Goal: Task Accomplishment & Management: Use online tool/utility

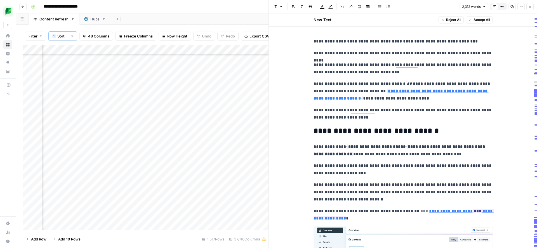
scroll to position [59, 0]
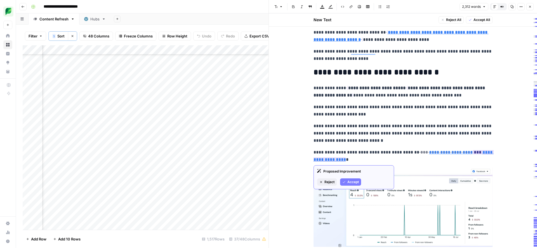
click at [348, 181] on span "Accept" at bounding box center [352, 181] width 11 height 5
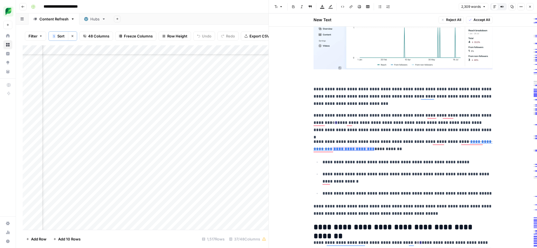
scroll to position [229, 0]
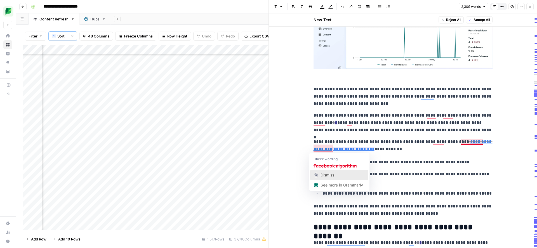
click at [340, 178] on div "Dismiss" at bounding box center [339, 175] width 53 height 8
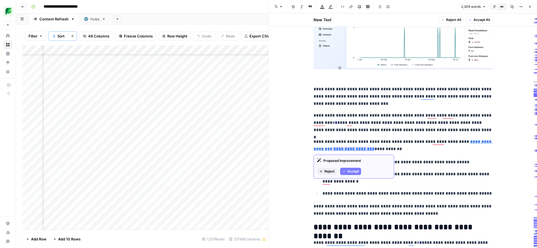
click at [345, 170] on icon "button" at bounding box center [343, 171] width 3 height 3
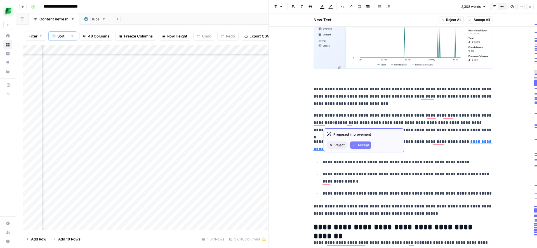
click at [357, 145] on span "Accept" at bounding box center [362, 145] width 11 height 5
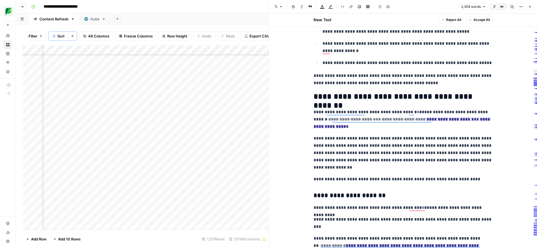
scroll to position [374, 0]
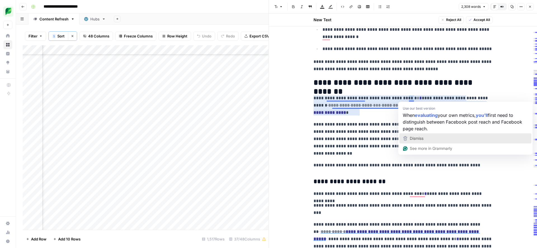
click at [417, 140] on span "Dismiss" at bounding box center [417, 138] width 14 height 5
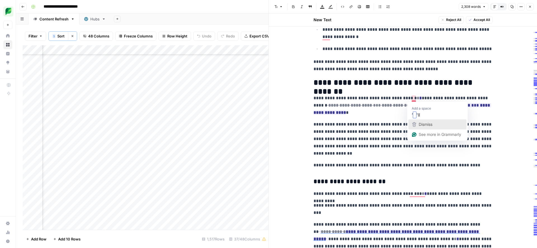
click at [422, 124] on span "Dismiss" at bounding box center [426, 124] width 14 height 5
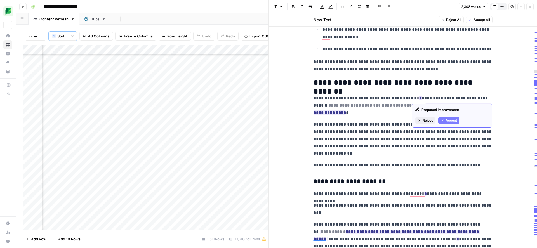
click at [444, 121] on button "Accept" at bounding box center [448, 120] width 21 height 7
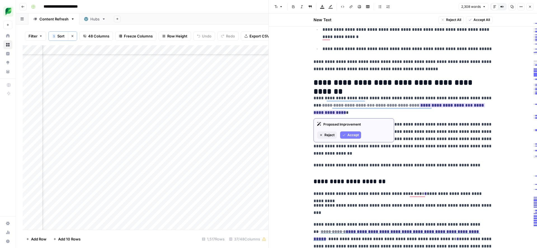
click at [350, 134] on span "Accept" at bounding box center [352, 135] width 11 height 5
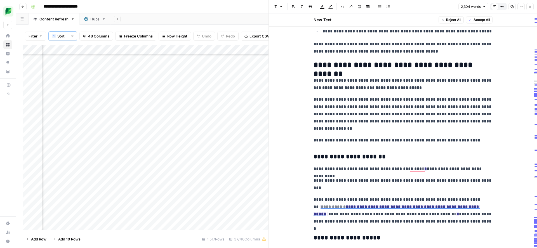
scroll to position [0, 0]
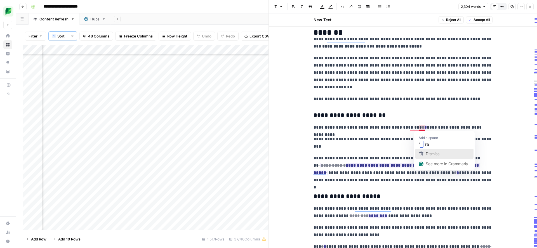
click at [425, 152] on div "Dismiss" at bounding box center [431, 154] width 15 height 8
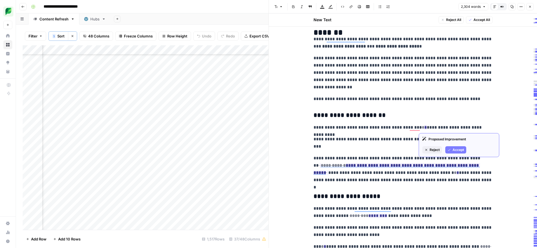
click at [453, 150] on span "Accept" at bounding box center [457, 149] width 11 height 5
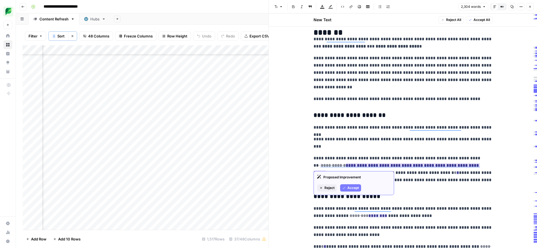
click at [352, 188] on span "Accept" at bounding box center [352, 187] width 11 height 5
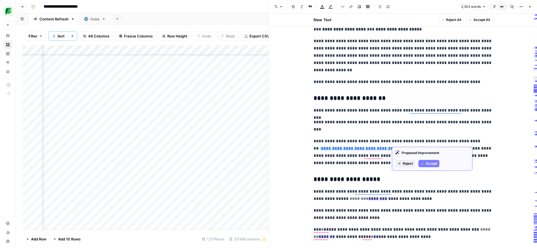
click at [429, 164] on span "Accept" at bounding box center [431, 163] width 11 height 5
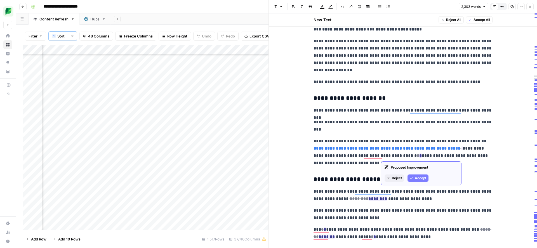
click at [415, 177] on span "Accept" at bounding box center [420, 178] width 11 height 5
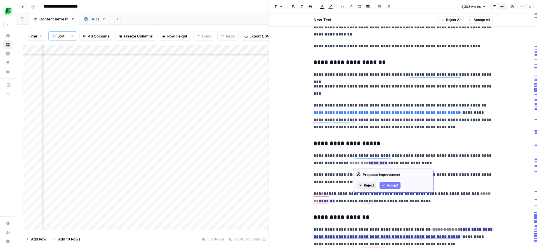
click at [386, 184] on button "Accept" at bounding box center [389, 185] width 21 height 7
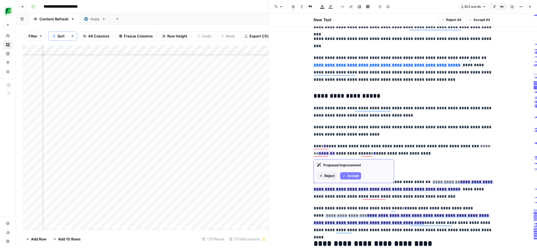
click at [348, 177] on span "Accept" at bounding box center [352, 175] width 11 height 5
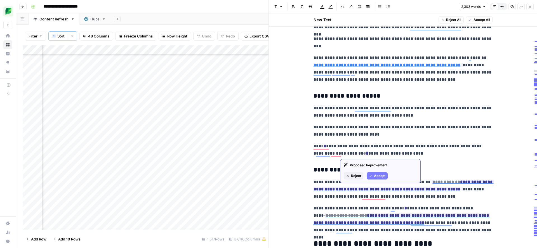
click at [375, 176] on span "Accept" at bounding box center [379, 175] width 11 height 5
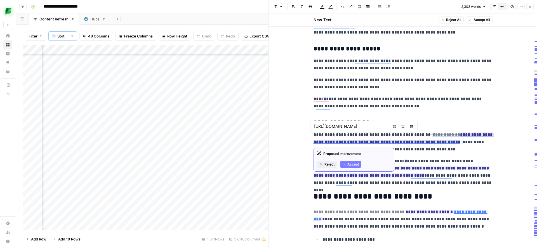
click at [349, 166] on span "Accept" at bounding box center [352, 164] width 11 height 5
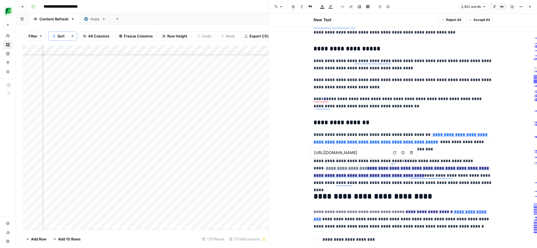
type input "[URL][DOMAIN_NAME]"
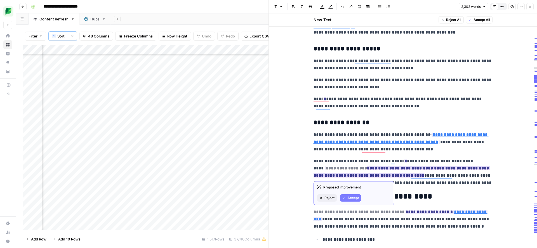
click at [351, 197] on span "Accept" at bounding box center [352, 197] width 11 height 5
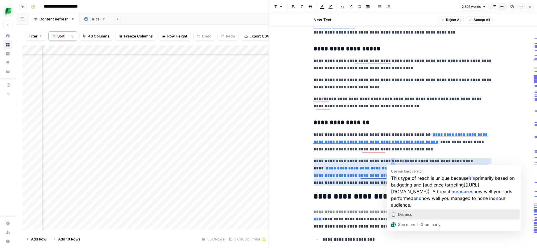
click at [406, 217] on span "Dismiss" at bounding box center [405, 214] width 14 height 5
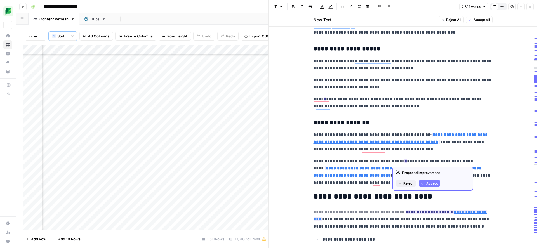
click at [431, 185] on span "Accept" at bounding box center [431, 183] width 11 height 5
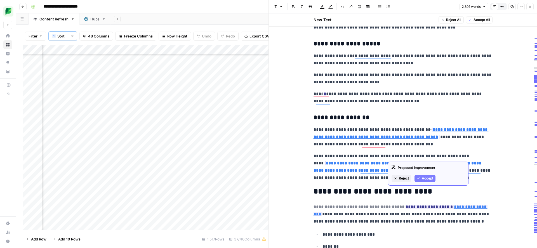
click at [425, 177] on span "Accept" at bounding box center [427, 178] width 11 height 5
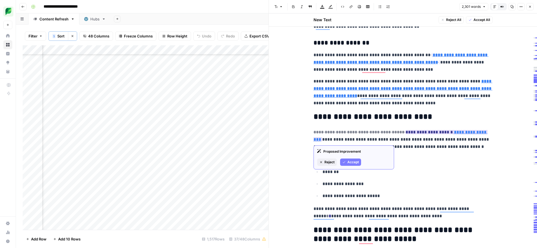
click at [351, 163] on span "Accept" at bounding box center [352, 162] width 11 height 5
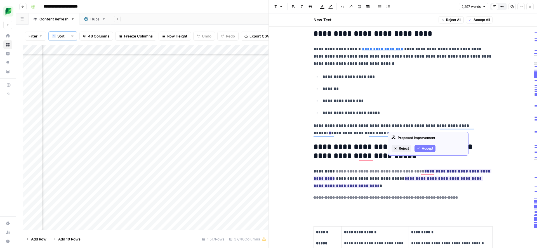
click at [430, 147] on span "Accept" at bounding box center [427, 148] width 11 height 5
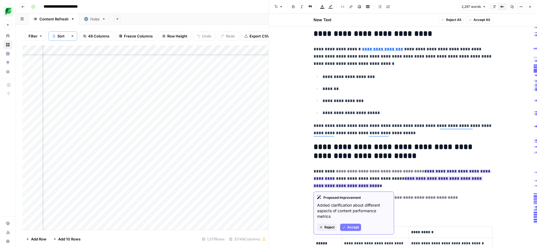
click at [351, 226] on span "Accept" at bounding box center [352, 227] width 11 height 5
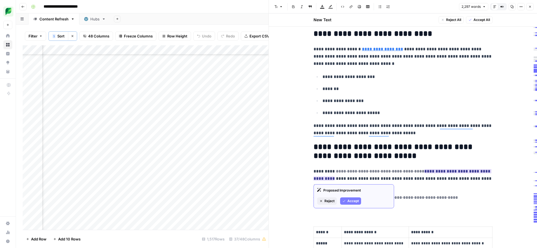
click at [355, 201] on span "Accept" at bounding box center [352, 201] width 11 height 5
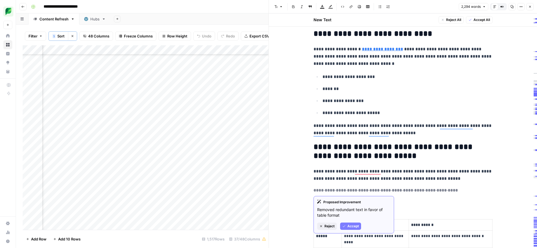
click at [355, 226] on span "Accept" at bounding box center [352, 226] width 11 height 5
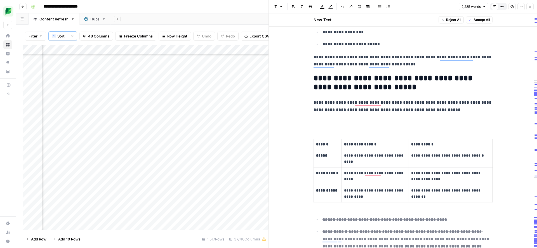
click at [336, 121] on p "To enrich screen reader interactions, please activate Accessibility in Grammarl…" at bounding box center [402, 121] width 179 height 7
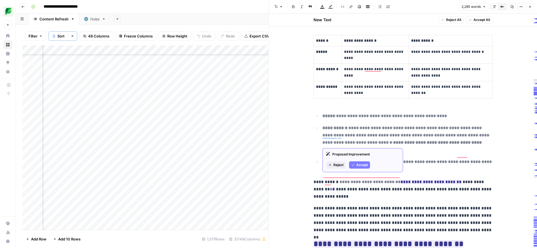
click at [356, 164] on span "Accept" at bounding box center [361, 164] width 11 height 5
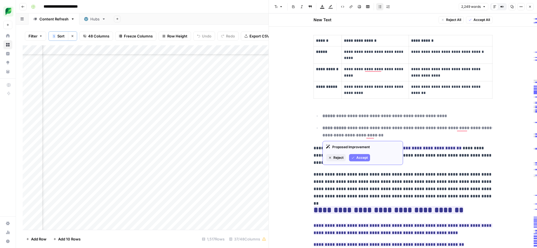
click at [360, 157] on span "Accept" at bounding box center [361, 157] width 11 height 5
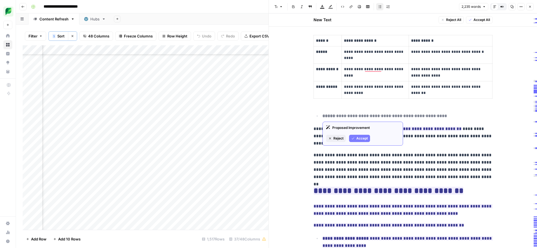
click at [361, 138] on span "Accept" at bounding box center [361, 138] width 11 height 5
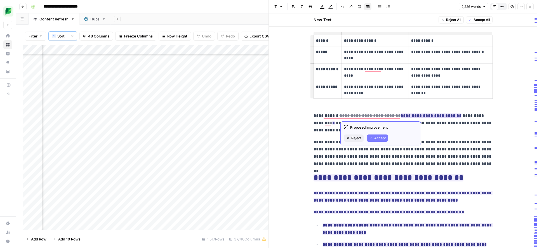
click at [379, 138] on span "Accept" at bounding box center [379, 138] width 11 height 5
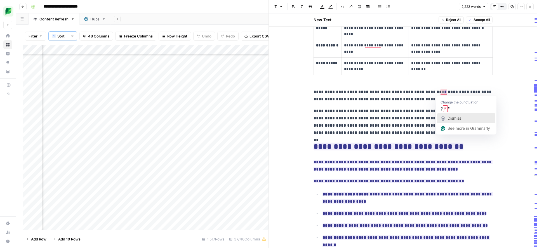
click at [448, 116] on span "Dismiss" at bounding box center [454, 118] width 14 height 5
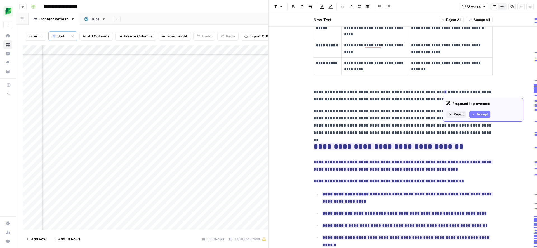
click at [477, 116] on span "Accept" at bounding box center [481, 114] width 11 height 5
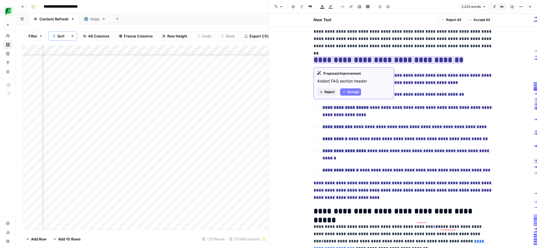
click at [348, 92] on span "Accept" at bounding box center [352, 91] width 11 height 5
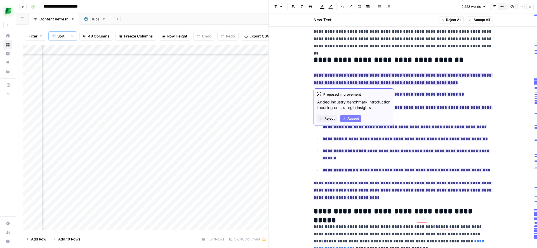
click at [349, 121] on span "Accept" at bounding box center [352, 118] width 11 height 5
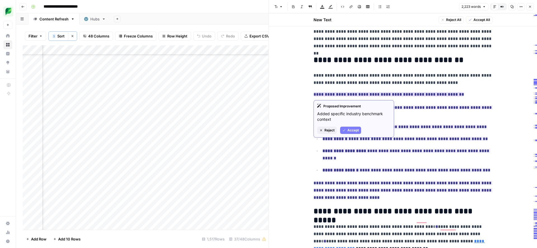
click at [348, 129] on span "Accept" at bounding box center [352, 130] width 11 height 5
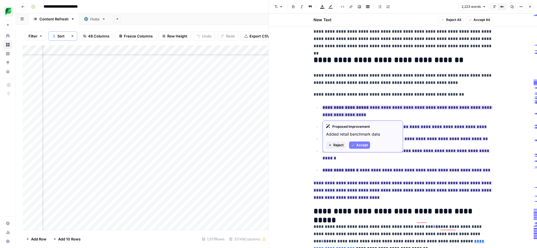
click at [360, 145] on span "Accept" at bounding box center [361, 145] width 11 height 5
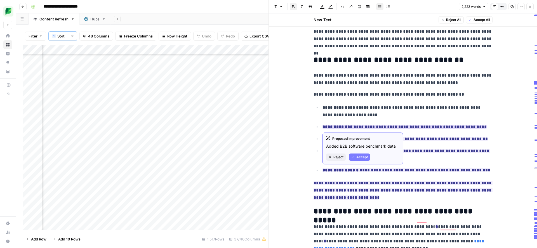
click at [358, 157] on span "Accept" at bounding box center [361, 157] width 11 height 5
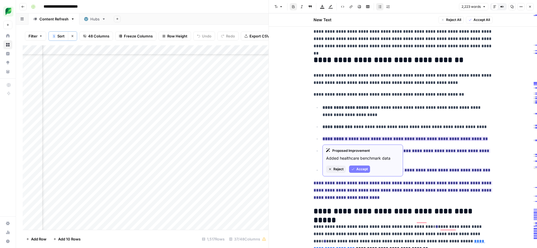
click at [359, 170] on span "Accept" at bounding box center [361, 169] width 11 height 5
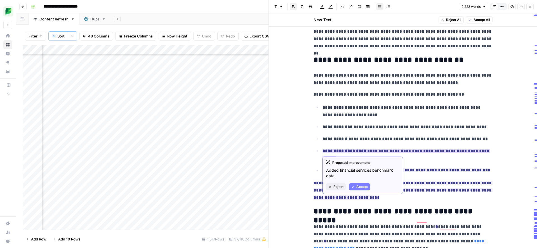
click at [360, 187] on span "Accept" at bounding box center [361, 186] width 11 height 5
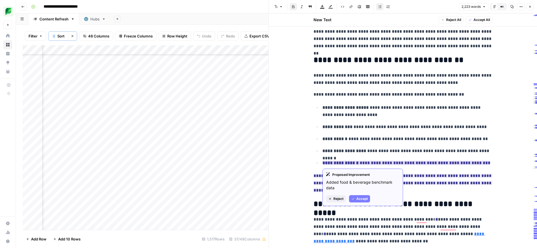
click at [356, 199] on span "Accept" at bounding box center [361, 198] width 11 height 5
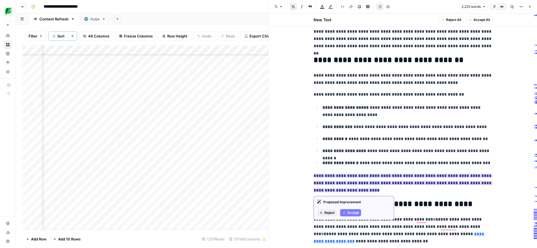
click at [354, 211] on span "Accept" at bounding box center [352, 212] width 11 height 5
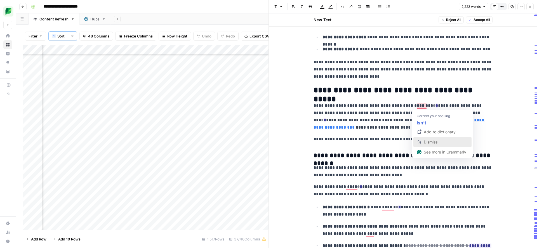
click at [427, 141] on span "Dismiss" at bounding box center [431, 142] width 14 height 5
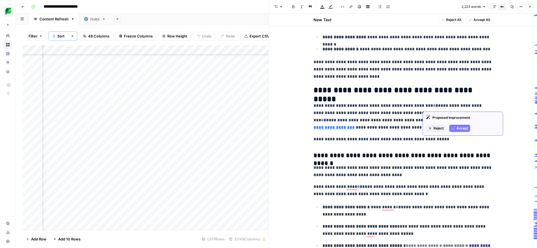
click at [453, 127] on icon "button" at bounding box center [452, 128] width 3 height 3
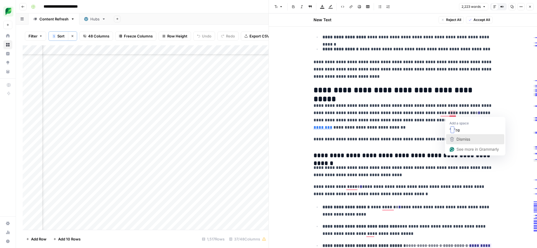
click at [463, 137] on span "Dismiss" at bounding box center [463, 139] width 14 height 5
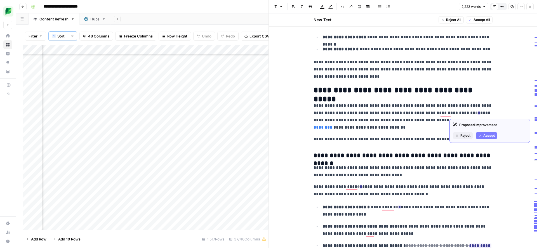
click at [485, 136] on span "Accept" at bounding box center [488, 135] width 11 height 5
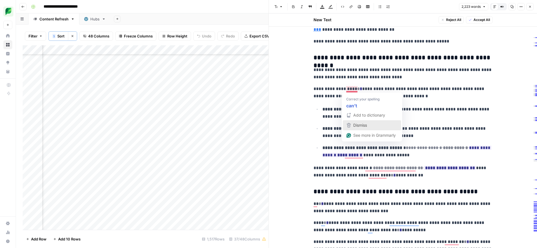
click at [353, 126] on span "Dismiss" at bounding box center [360, 125] width 14 height 5
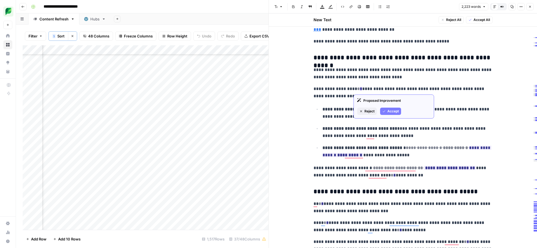
click at [391, 111] on span "Accept" at bounding box center [392, 111] width 11 height 5
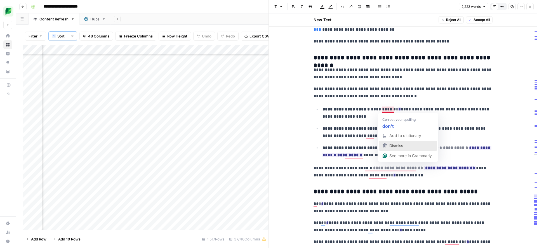
click at [391, 145] on span "Dismiss" at bounding box center [396, 145] width 14 height 5
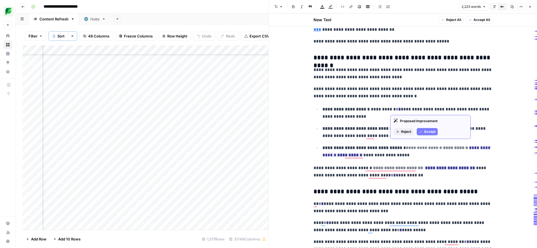
click at [422, 133] on button "Accept" at bounding box center [427, 131] width 21 height 7
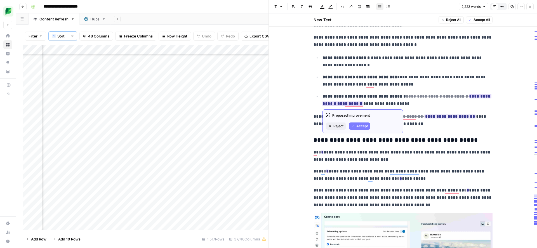
click at [358, 128] on span "Accept" at bounding box center [361, 126] width 11 height 5
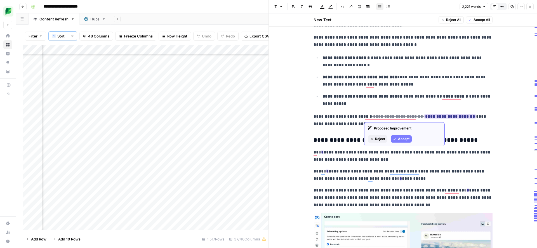
click at [405, 138] on span "Accept" at bounding box center [403, 138] width 11 height 5
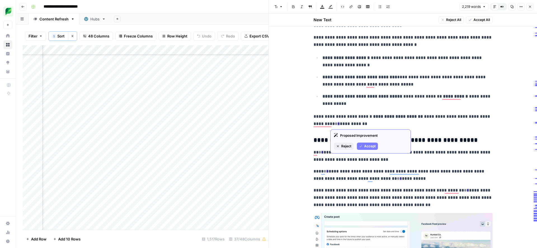
click at [371, 147] on span "Accept" at bounding box center [369, 146] width 11 height 5
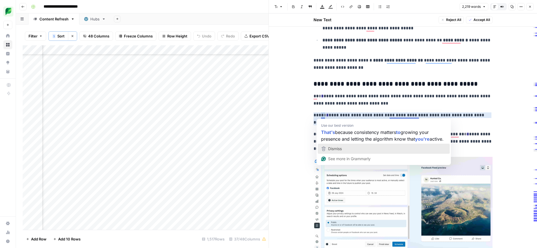
click at [338, 147] on span "Dismiss" at bounding box center [335, 148] width 14 height 5
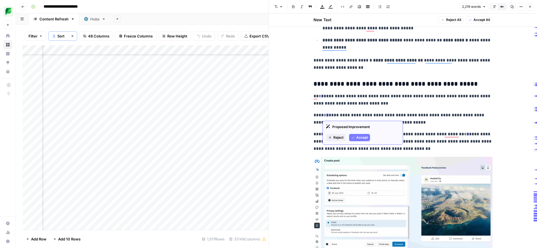
click at [362, 140] on span "Accept" at bounding box center [361, 137] width 11 height 5
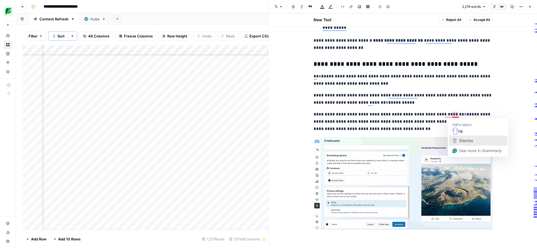
click at [465, 141] on span "Dismiss" at bounding box center [466, 140] width 14 height 5
click at [453, 143] on span "Dismiss" at bounding box center [459, 140] width 14 height 5
click at [486, 137] on button "Accept" at bounding box center [489, 136] width 21 height 7
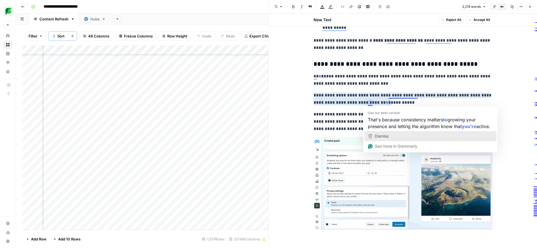
click at [386, 135] on span "Dismiss" at bounding box center [382, 136] width 14 height 5
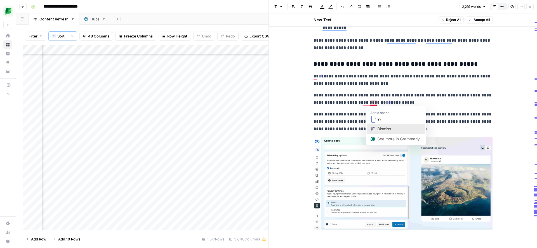
click at [379, 130] on span "Dismiss" at bounding box center [384, 128] width 14 height 5
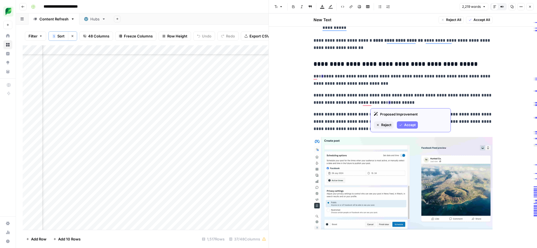
click at [407, 124] on span "Accept" at bounding box center [409, 124] width 11 height 5
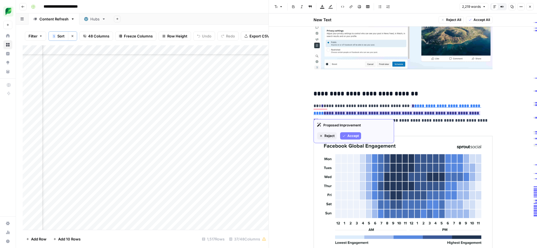
click at [354, 137] on span "Accept" at bounding box center [352, 135] width 11 height 5
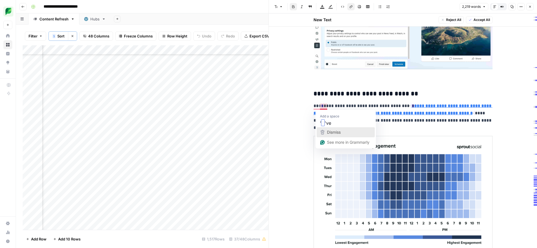
click at [326, 129] on div "Dismiss" at bounding box center [333, 132] width 15 height 8
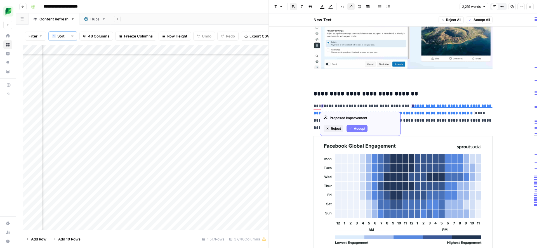
click at [356, 128] on span "Accept" at bounding box center [359, 128] width 11 height 5
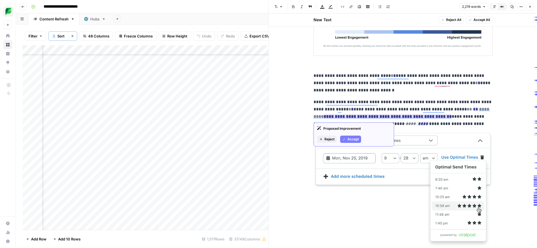
click at [349, 138] on span "Accept" at bounding box center [352, 139] width 11 height 5
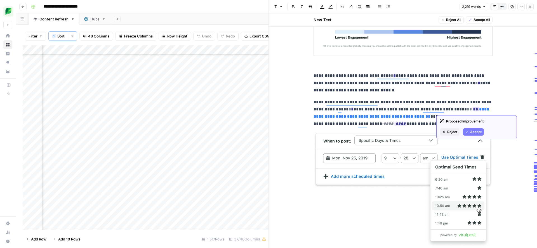
click at [472, 131] on span "Accept" at bounding box center [475, 131] width 11 height 5
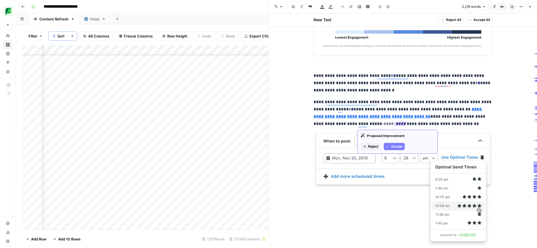
click at [393, 146] on span "Accept" at bounding box center [396, 146] width 11 height 5
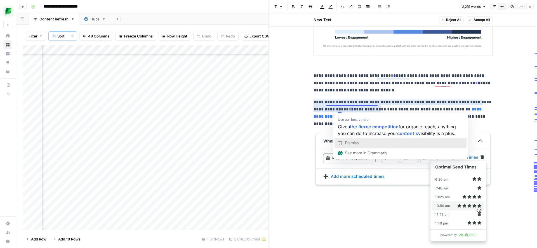
click at [347, 141] on span "Dismiss" at bounding box center [352, 142] width 14 height 5
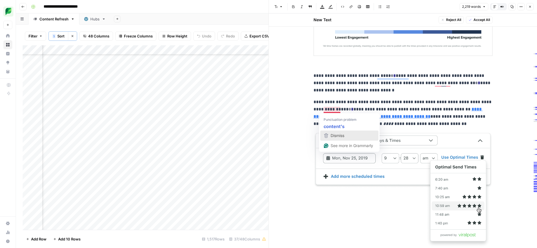
click at [337, 134] on span "Dismiss" at bounding box center [337, 135] width 14 height 5
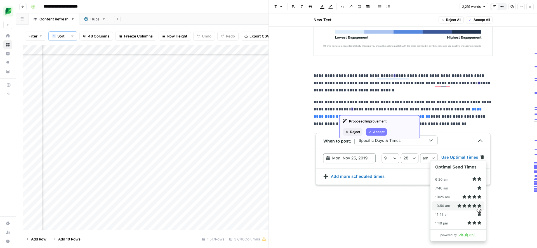
click at [372, 130] on button "Accept" at bounding box center [376, 131] width 21 height 7
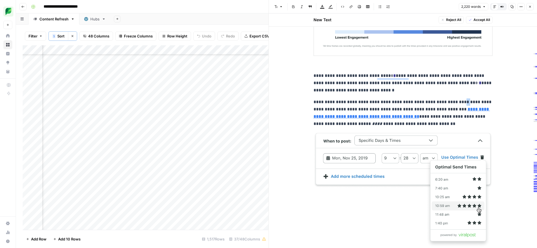
click at [452, 99] on p "**********" at bounding box center [402, 112] width 179 height 29
click at [454, 84] on p "**********" at bounding box center [402, 83] width 179 height 22
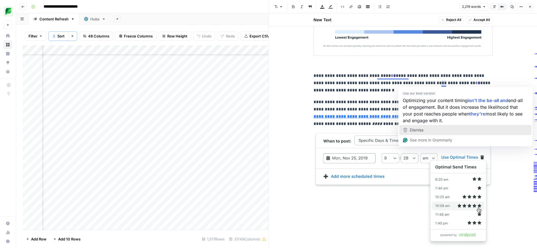
click at [421, 127] on div "Dismiss" at bounding box center [415, 130] width 15 height 8
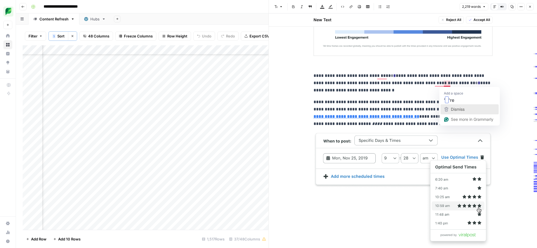
click at [448, 107] on icon "button" at bounding box center [446, 109] width 7 height 7
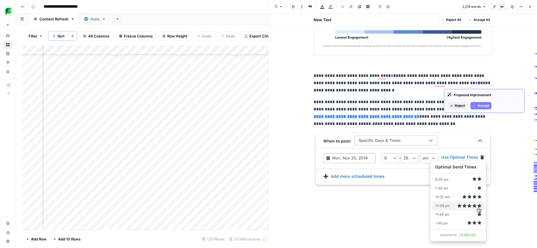
click at [479, 105] on span "Accept" at bounding box center [483, 105] width 11 height 5
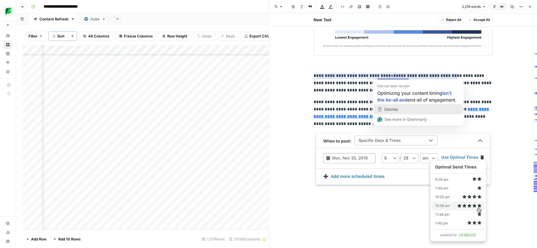
click at [389, 107] on span "Dismiss" at bounding box center [391, 109] width 14 height 5
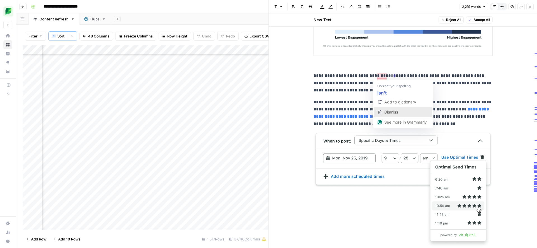
click at [391, 113] on span "Dismiss" at bounding box center [391, 112] width 14 height 5
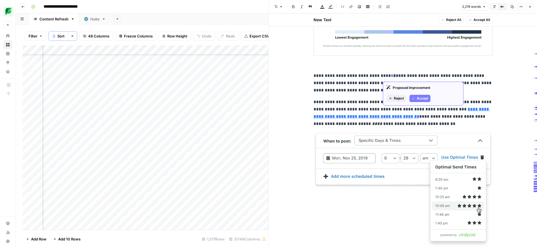
click at [420, 99] on span "Accept" at bounding box center [422, 98] width 11 height 5
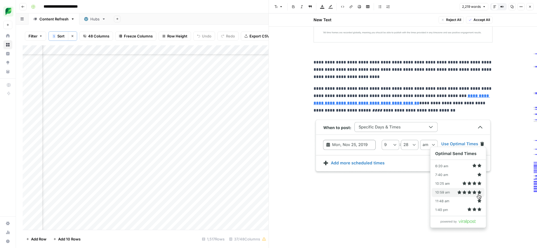
scroll to position [1732, 0]
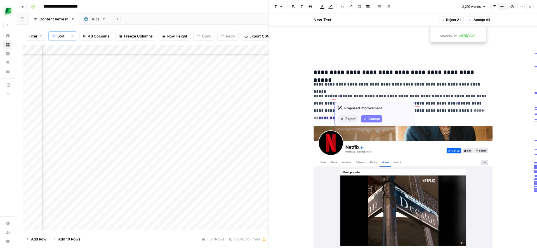
click at [372, 118] on span "Accept" at bounding box center [373, 118] width 11 height 5
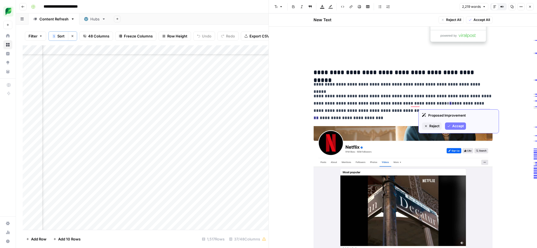
click at [451, 126] on button "Accept" at bounding box center [455, 125] width 21 height 7
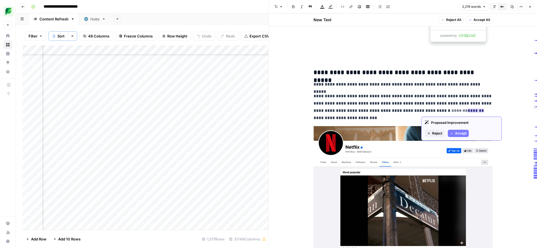
click at [456, 134] on span "Accept" at bounding box center [460, 133] width 11 height 5
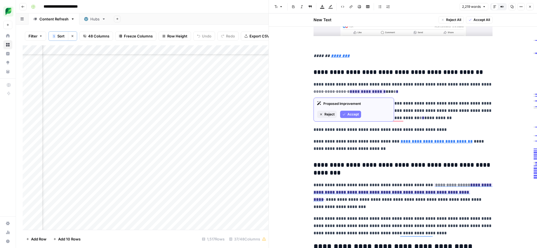
click at [356, 115] on span "Accept" at bounding box center [352, 114] width 11 height 5
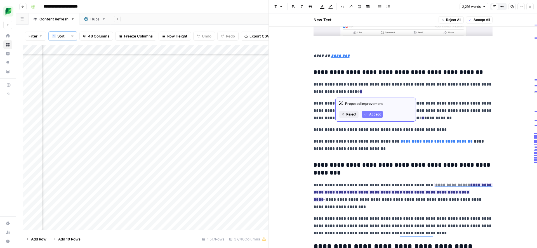
click at [372, 115] on span "Accept" at bounding box center [374, 114] width 11 height 5
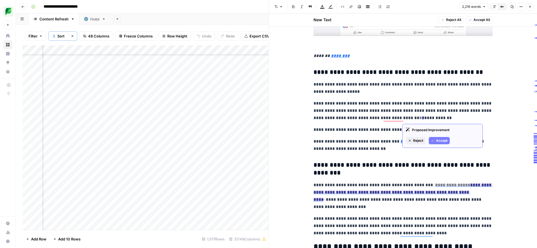
click at [436, 140] on span "Accept" at bounding box center [441, 140] width 11 height 5
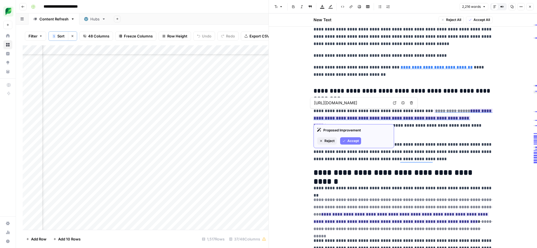
click at [353, 143] on span "Accept" at bounding box center [352, 140] width 11 height 5
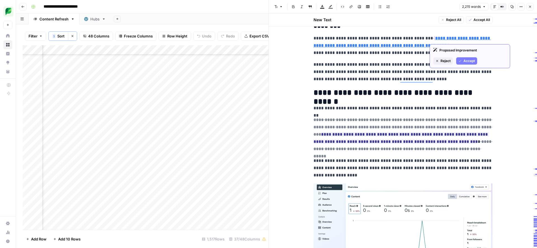
click at [462, 61] on button "Accept" at bounding box center [466, 60] width 21 height 7
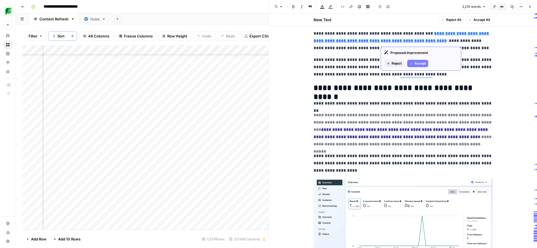
click at [417, 64] on span "Accept" at bounding box center [419, 63] width 11 height 5
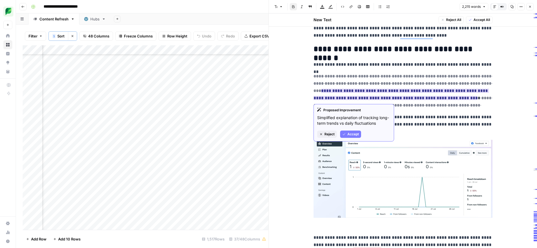
click at [352, 136] on span "Accept" at bounding box center [352, 134] width 11 height 5
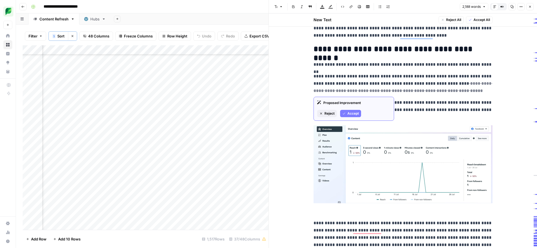
click at [352, 114] on span "Accept" at bounding box center [352, 113] width 11 height 5
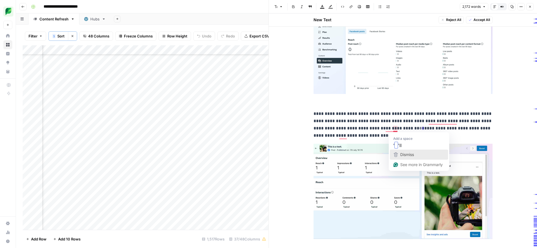
click at [400, 156] on span "Dismiss" at bounding box center [407, 154] width 14 height 5
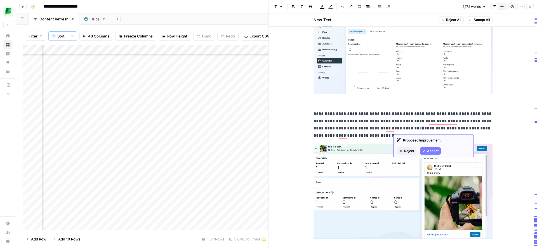
click at [427, 150] on span "Accept" at bounding box center [432, 150] width 11 height 5
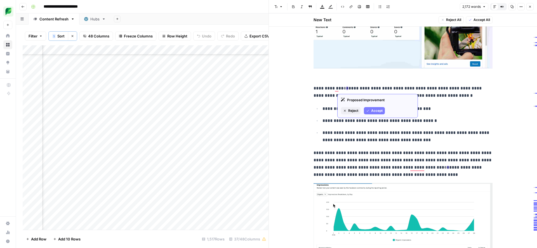
click at [369, 110] on icon "button" at bounding box center [367, 110] width 3 height 3
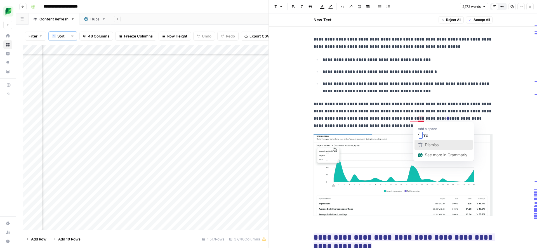
click at [427, 141] on div "Dismiss" at bounding box center [431, 145] width 15 height 8
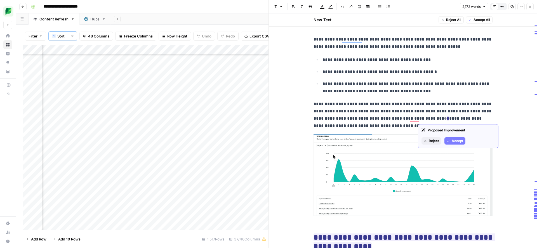
click at [452, 143] on span "Accept" at bounding box center [457, 140] width 11 height 5
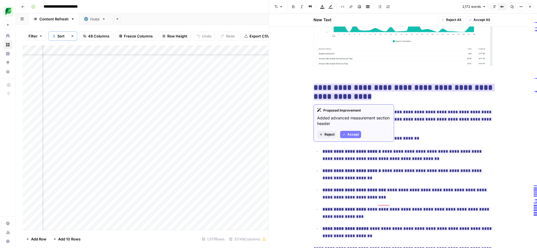
click at [353, 134] on span "Accept" at bounding box center [352, 134] width 11 height 5
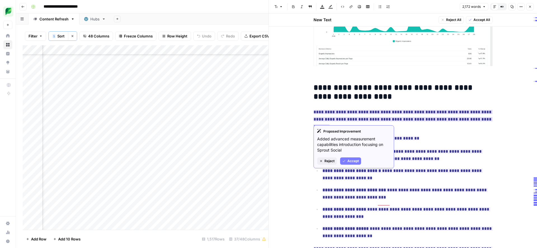
click at [349, 160] on span "Accept" at bounding box center [352, 161] width 11 height 5
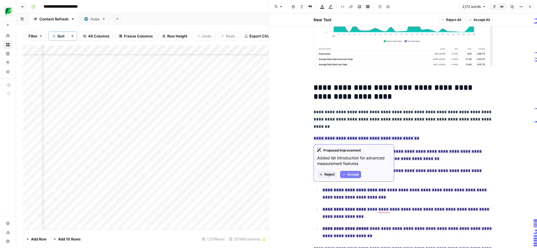
click at [353, 174] on span "Accept" at bounding box center [352, 174] width 11 height 5
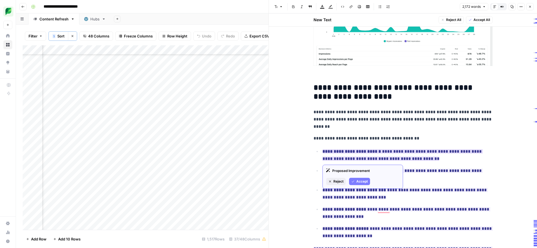
click at [356, 183] on span "Accept" at bounding box center [361, 181] width 11 height 5
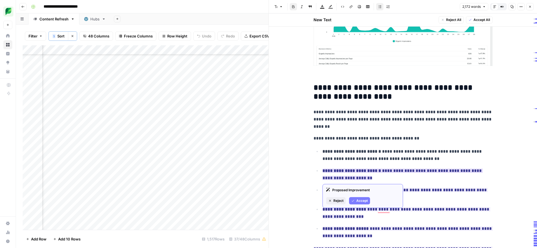
click at [358, 202] on span "Accept" at bounding box center [361, 200] width 11 height 5
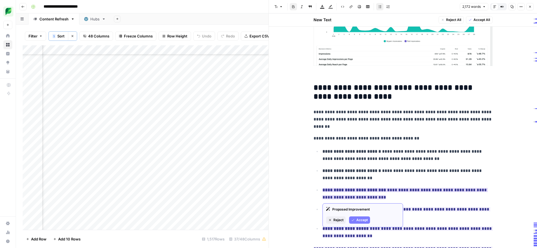
click at [357, 219] on span "Accept" at bounding box center [361, 220] width 11 height 5
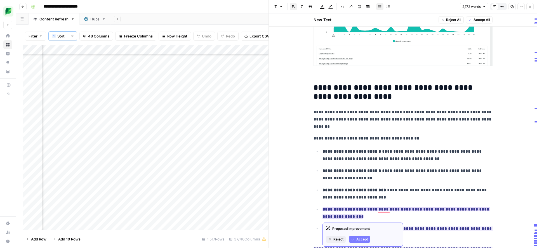
click at [357, 239] on span "Accept" at bounding box center [361, 239] width 11 height 5
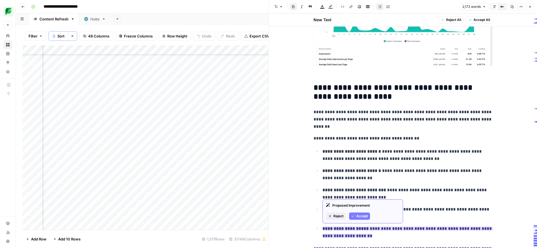
click at [362, 215] on span "Accept" at bounding box center [361, 216] width 11 height 5
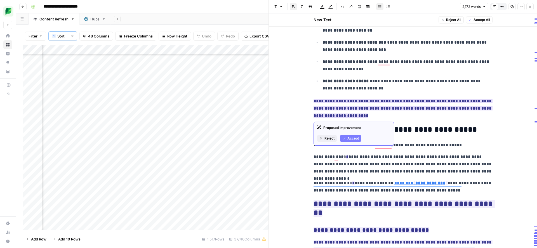
click at [351, 139] on span "Accept" at bounding box center [352, 138] width 11 height 5
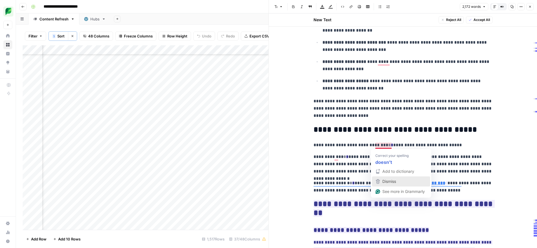
click at [386, 182] on span "Dismiss" at bounding box center [389, 181] width 14 height 5
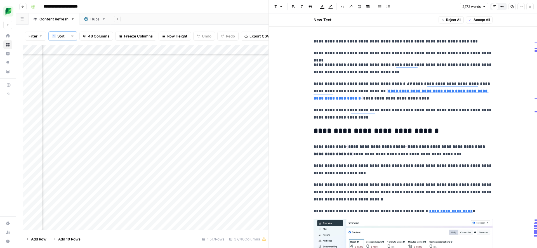
scroll to position [3088, 0]
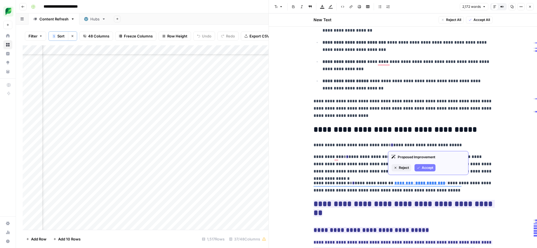
click at [424, 169] on span "Accept" at bounding box center [427, 167] width 11 height 5
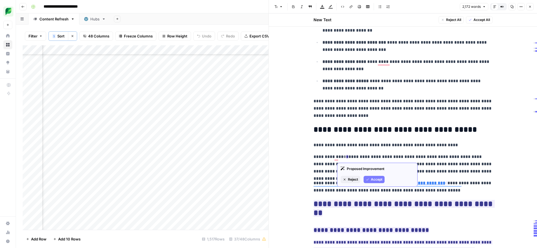
click at [372, 181] on span "Accept" at bounding box center [376, 179] width 11 height 5
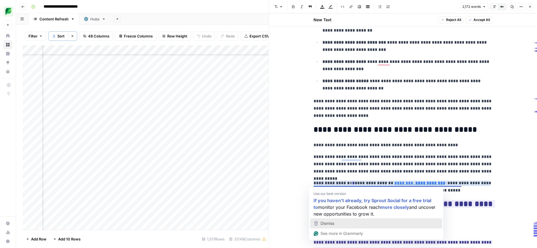
click at [349, 224] on div "Dismiss" at bounding box center [376, 223] width 127 height 8
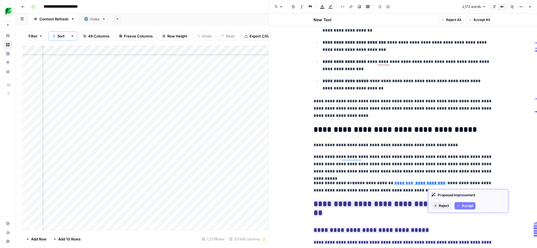
click at [460, 205] on icon "button" at bounding box center [458, 205] width 3 height 3
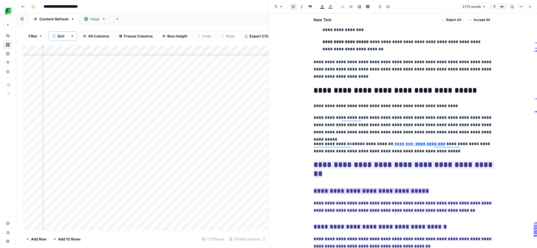
scroll to position [3129, 0]
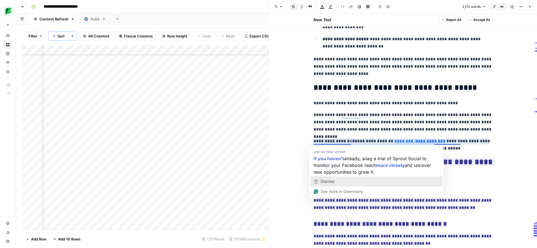
click at [340, 182] on div "Dismiss" at bounding box center [376, 181] width 127 height 8
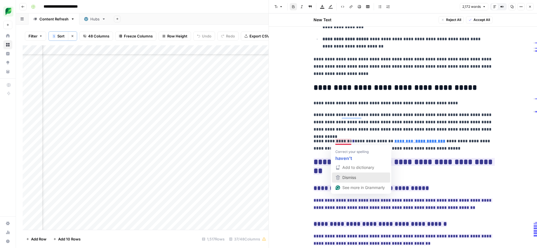
click at [346, 176] on span "Dismiss" at bounding box center [349, 177] width 14 height 5
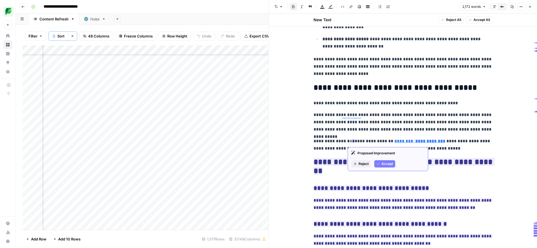
click at [379, 162] on icon "button" at bounding box center [377, 163] width 3 height 3
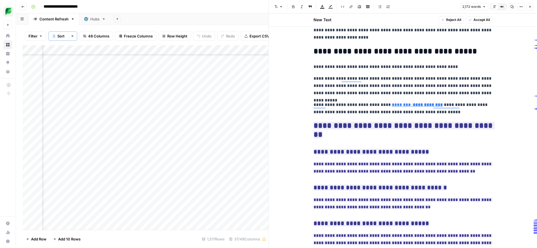
scroll to position [0, 0]
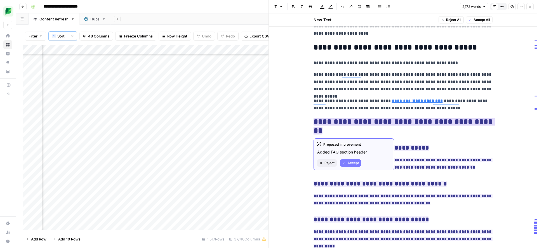
click at [349, 164] on span "Accept" at bounding box center [352, 162] width 11 height 5
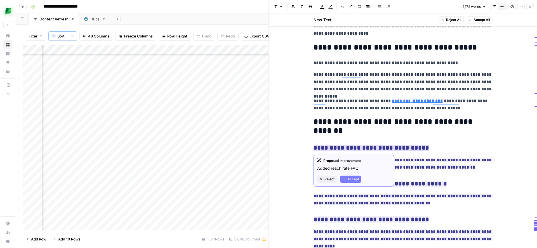
click at [352, 180] on span "Accept" at bounding box center [352, 179] width 11 height 5
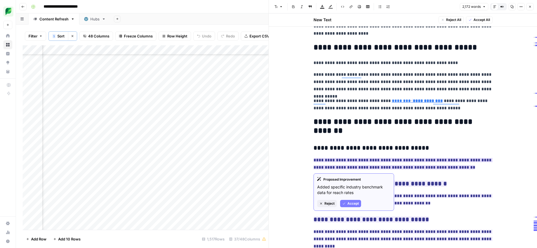
click at [350, 206] on span "Accept" at bounding box center [352, 203] width 11 height 5
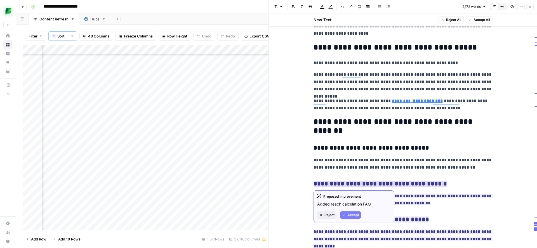
click at [350, 215] on span "Accept" at bounding box center [352, 214] width 11 height 5
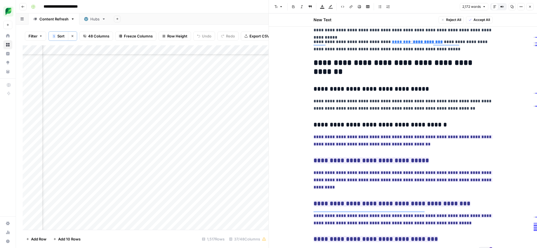
scroll to position [3247, 0]
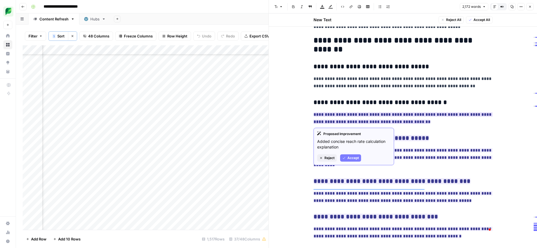
click at [347, 158] on span "Accept" at bounding box center [352, 157] width 11 height 5
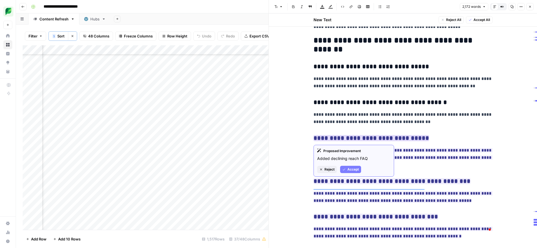
click at [346, 168] on button "Accept" at bounding box center [350, 169] width 21 height 7
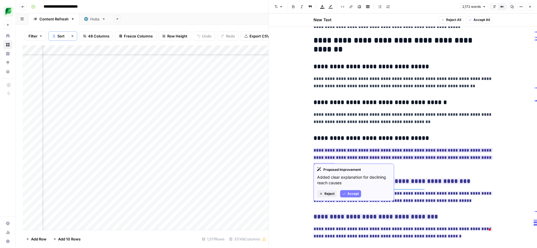
click at [349, 192] on span "Accept" at bounding box center [352, 193] width 11 height 5
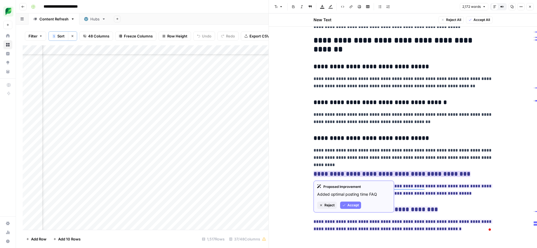
click at [356, 207] on span "Accept" at bounding box center [352, 205] width 11 height 5
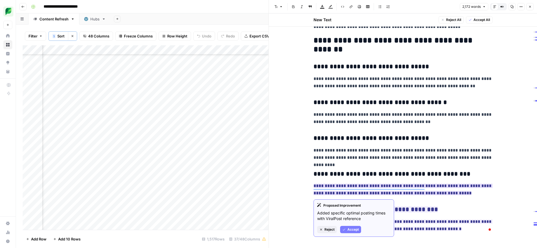
click at [352, 229] on span "Accept" at bounding box center [352, 229] width 11 height 5
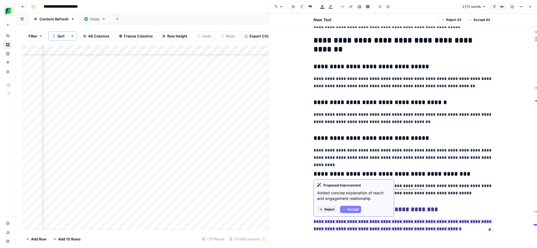
click at [351, 210] on span "Accept" at bounding box center [352, 209] width 11 height 5
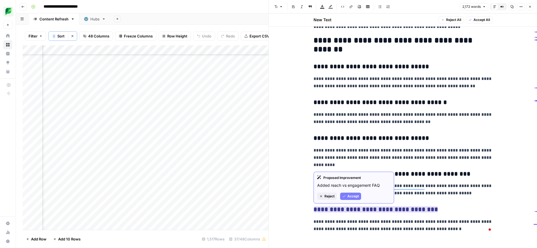
click at [351, 197] on span "Accept" at bounding box center [352, 196] width 11 height 5
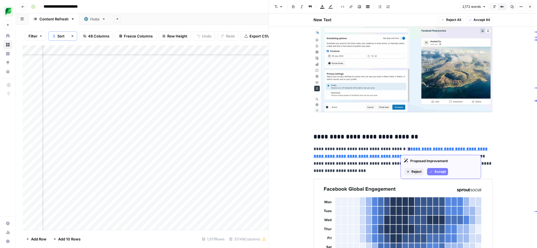
click at [433, 171] on button "Accept" at bounding box center [437, 171] width 21 height 7
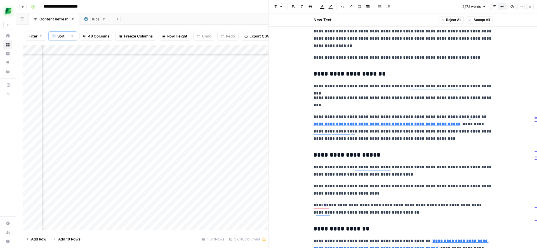
type input "[URL][DOMAIN_NAME]"
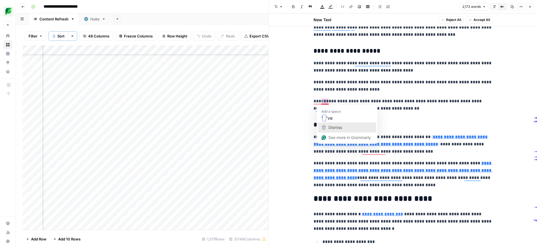
click at [329, 128] on span "Dismiss" at bounding box center [335, 127] width 14 height 5
click at [323, 129] on span "Dismiss" at bounding box center [327, 127] width 14 height 5
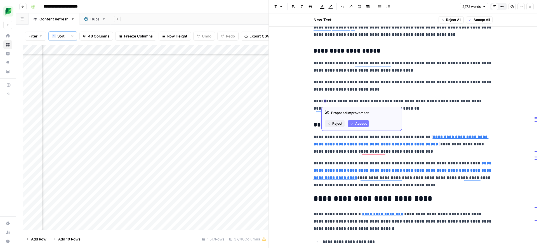
click at [359, 122] on span "Accept" at bounding box center [360, 123] width 11 height 5
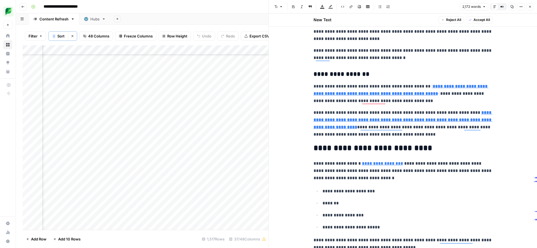
type input "[URL][DOMAIN_NAME]"
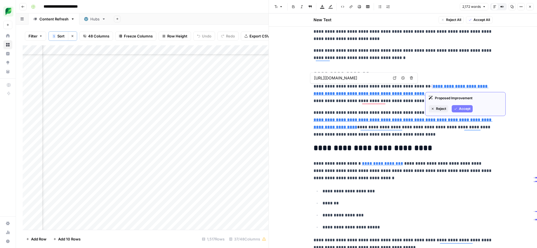
click at [457, 108] on button "Accept" at bounding box center [462, 108] width 21 height 7
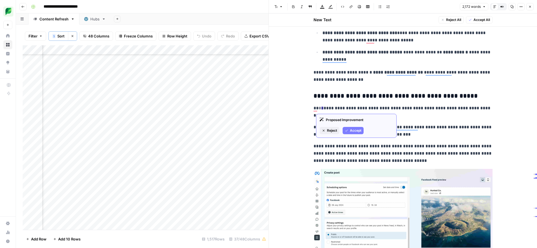
click at [351, 131] on span "Accept" at bounding box center [355, 130] width 11 height 5
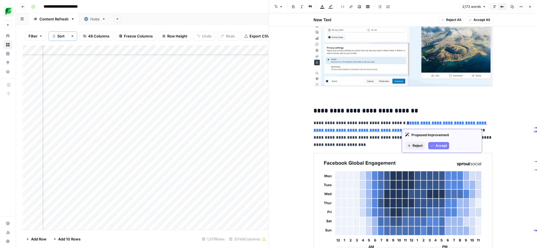
click at [436, 146] on span "Accept" at bounding box center [440, 145] width 11 height 5
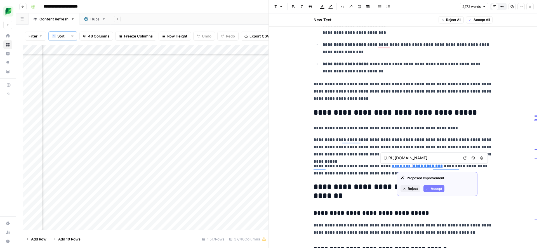
click at [432, 190] on span "Accept" at bounding box center [436, 188] width 11 height 5
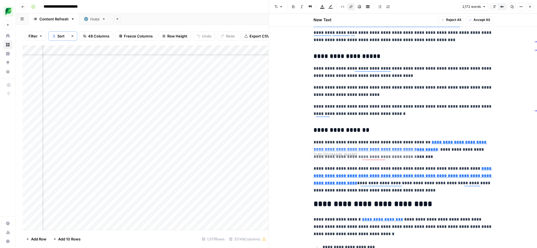
type input "[URL][DOMAIN_NAME]"
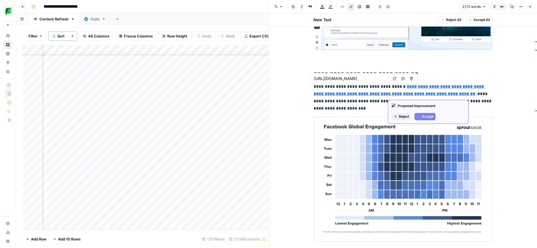
click at [426, 116] on span "Accept" at bounding box center [427, 116] width 11 height 5
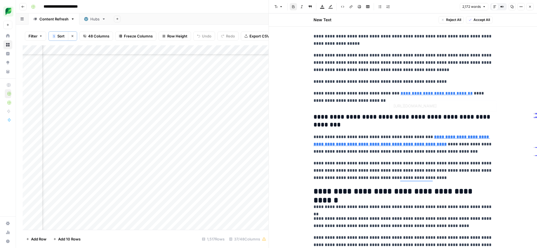
type input "[URL][DOMAIN_NAME]"
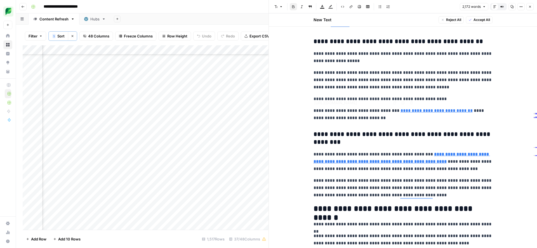
type input "[URL][DOMAIN_NAME]"
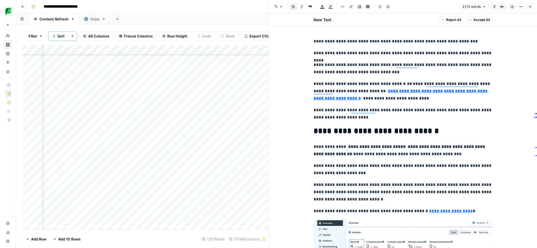
click at [475, 22] on span "Accept All" at bounding box center [481, 19] width 16 height 5
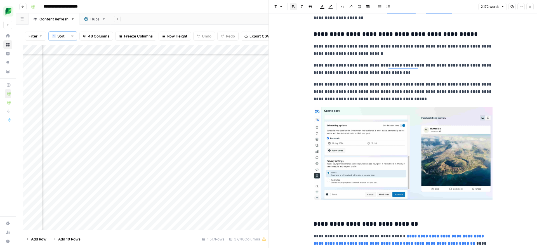
click at [512, 9] on button "Copy" at bounding box center [511, 6] width 7 height 7
click at [532, 8] on button "Close" at bounding box center [529, 6] width 7 height 7
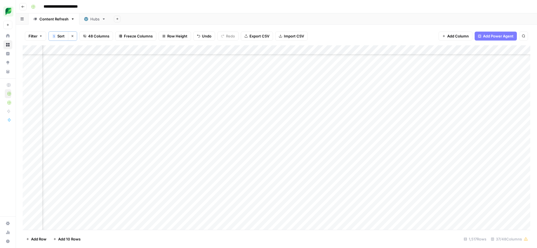
click at [423, 120] on div "Add Column" at bounding box center [276, 137] width 507 height 185
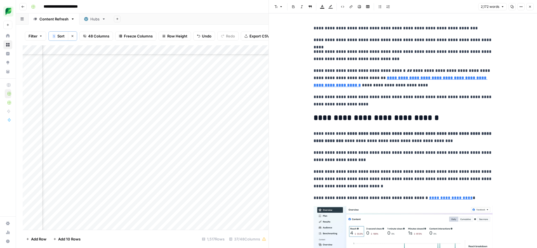
click at [528, 7] on icon "button" at bounding box center [529, 6] width 3 height 3
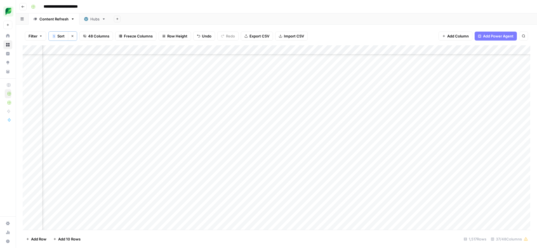
scroll to position [3727, 687]
click at [215, 91] on div "Add Column" at bounding box center [276, 137] width 507 height 185
click at [214, 97] on div "Add Column" at bounding box center [276, 137] width 507 height 185
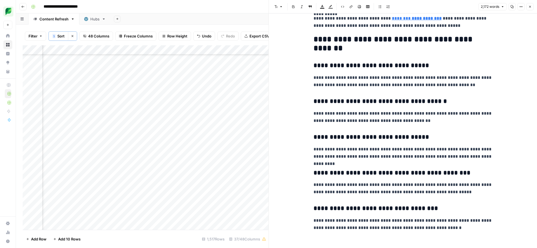
scroll to position [3240, 0]
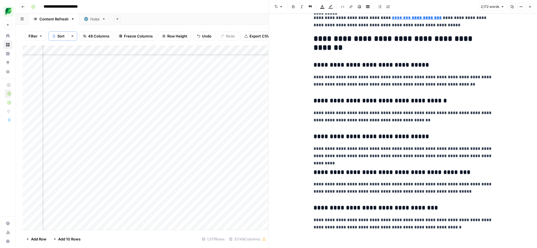
click at [400, 66] on h3 "**********" at bounding box center [402, 65] width 179 height 8
click at [512, 7] on icon "button" at bounding box center [512, 6] width 3 height 3
